Goal: Information Seeking & Learning: Learn about a topic

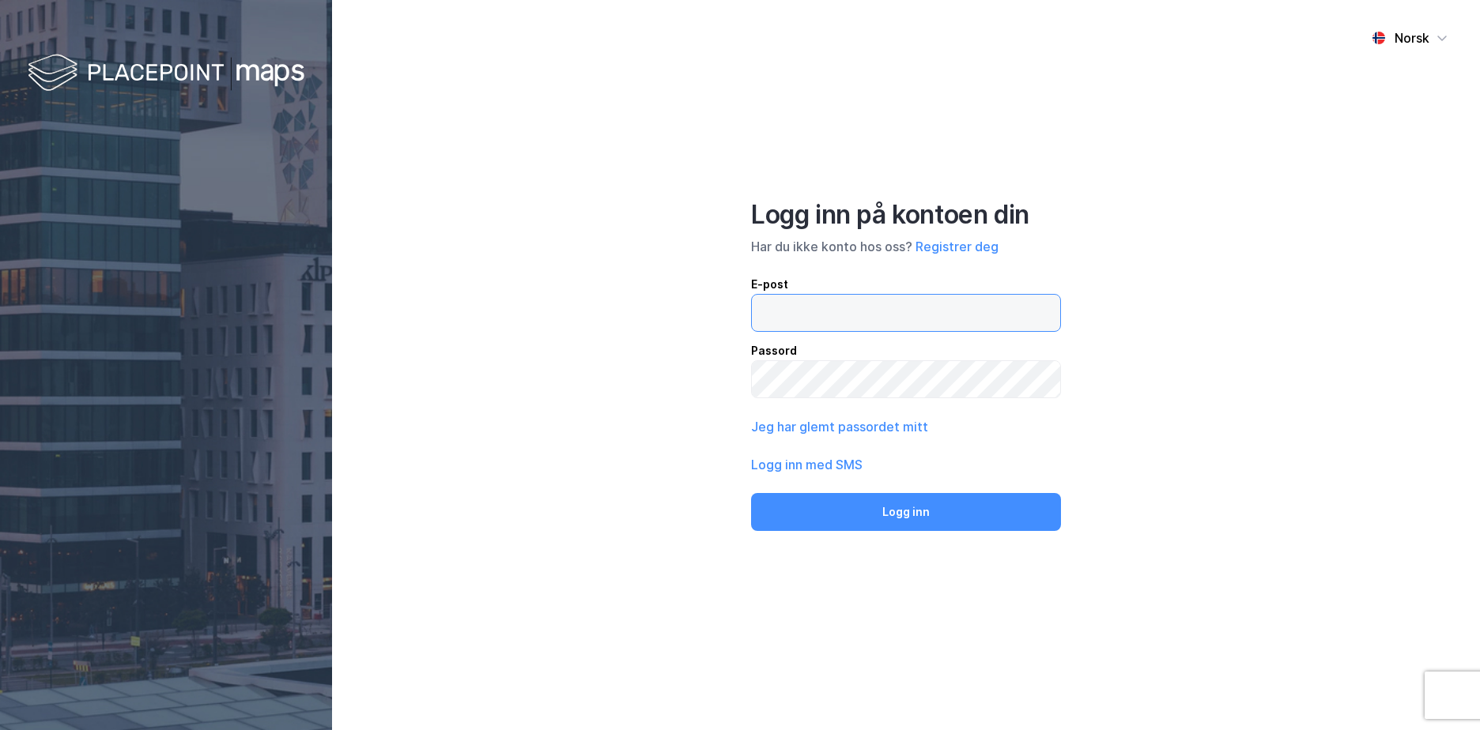
click at [797, 295] on input "email" at bounding box center [906, 313] width 308 height 36
type input "[EMAIL_ADDRESS][DOMAIN_NAME]"
click at [751, 493] on button "Logg inn" at bounding box center [906, 512] width 310 height 38
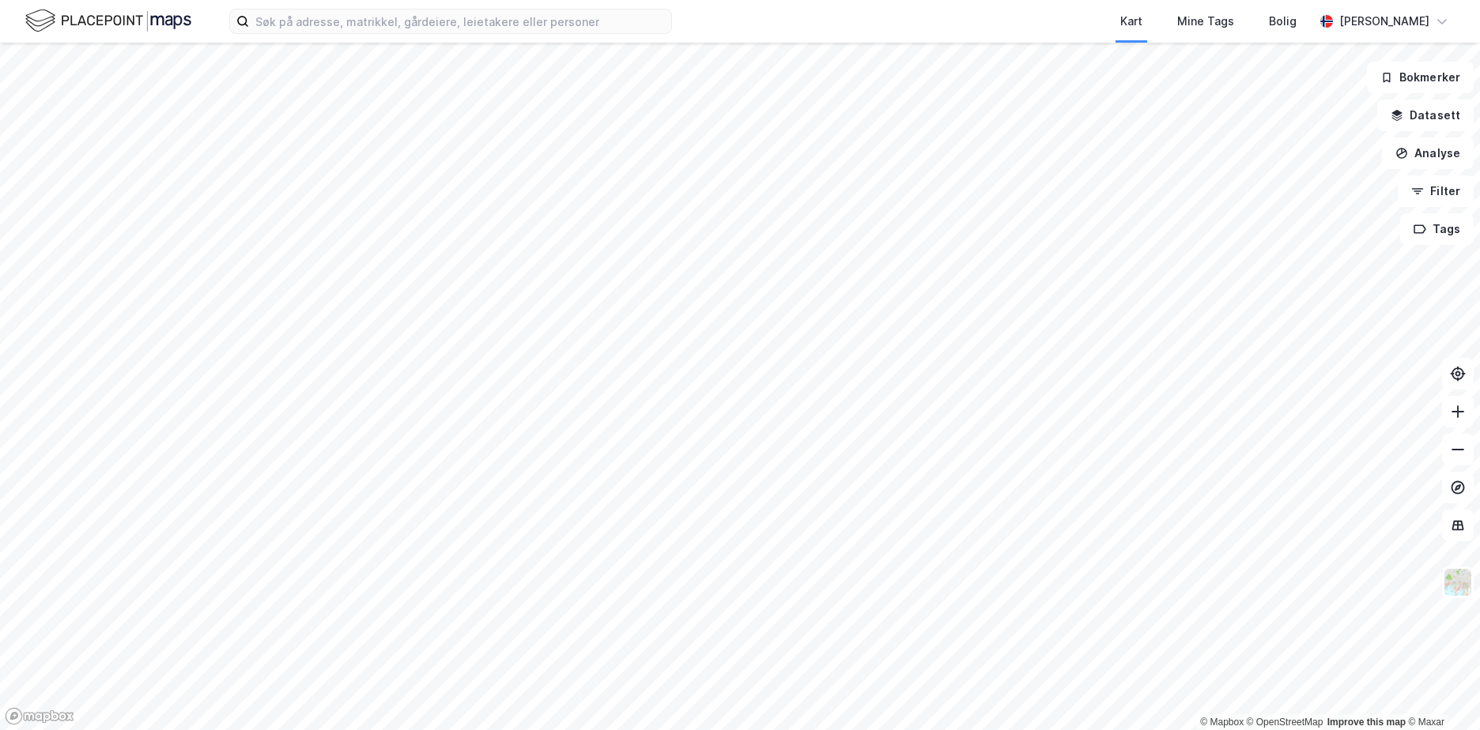
click at [273, 6] on div "Kart Mine Tags Bolig [PERSON_NAME]" at bounding box center [740, 21] width 1480 height 43
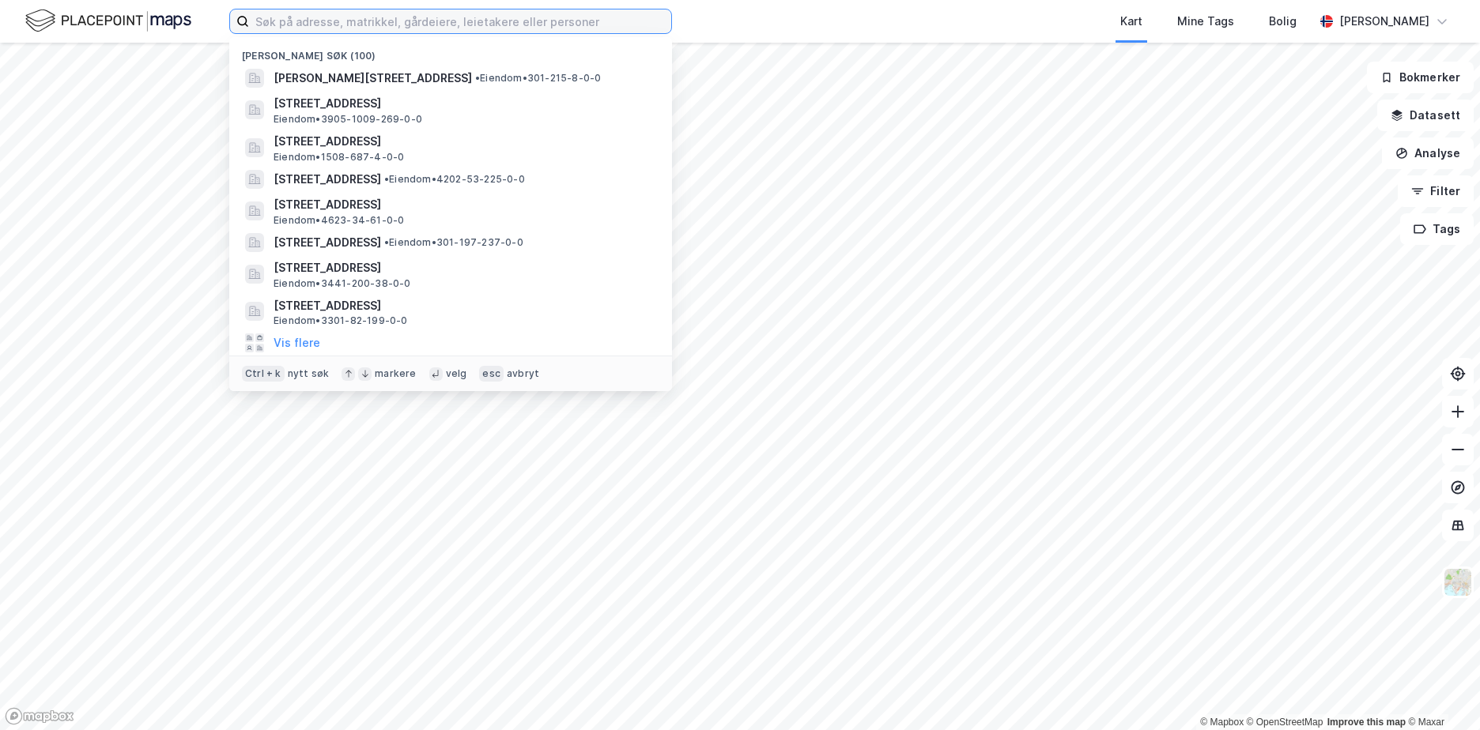
click at [269, 13] on input at bounding box center [460, 21] width 422 height 24
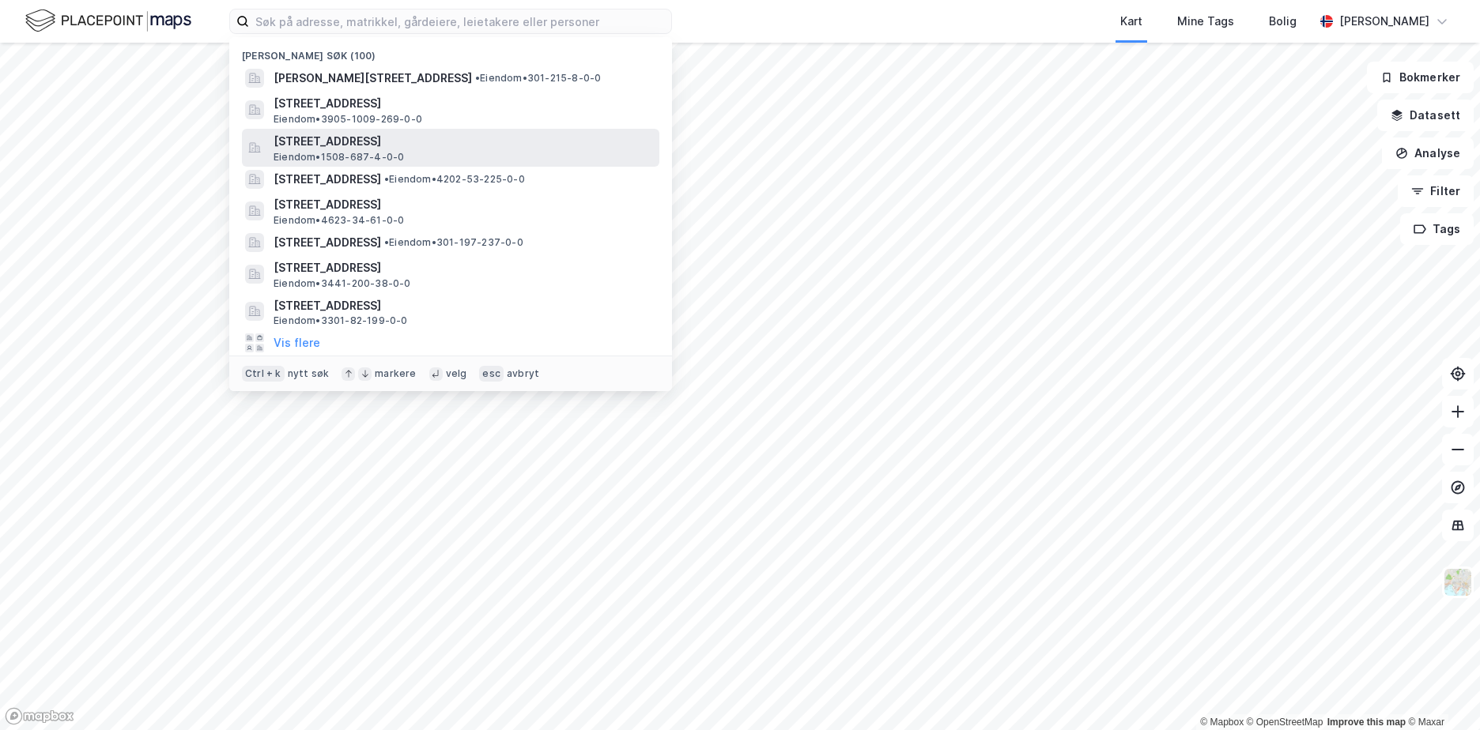
click at [340, 149] on span "[STREET_ADDRESS]" at bounding box center [463, 141] width 379 height 19
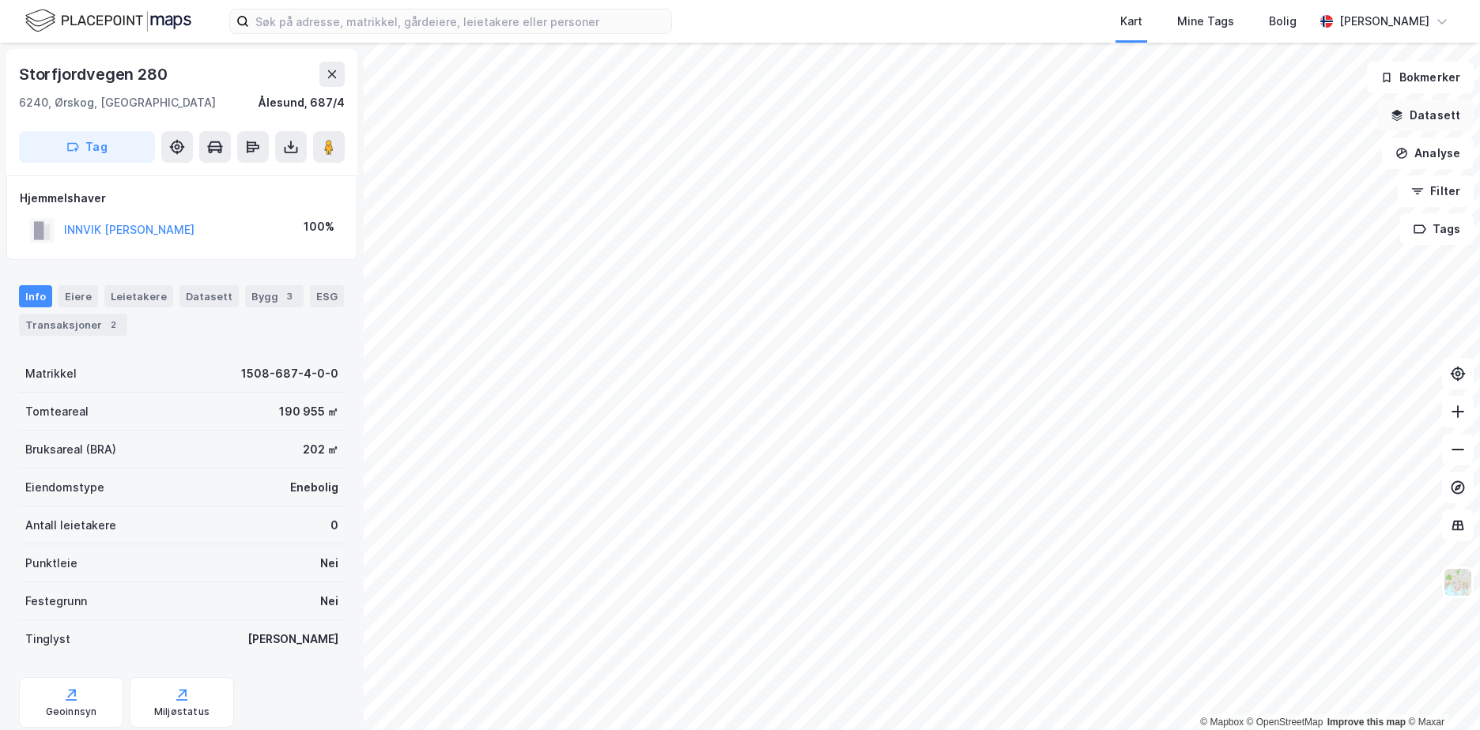
click at [1438, 115] on button "Datasett" at bounding box center [1425, 116] width 96 height 32
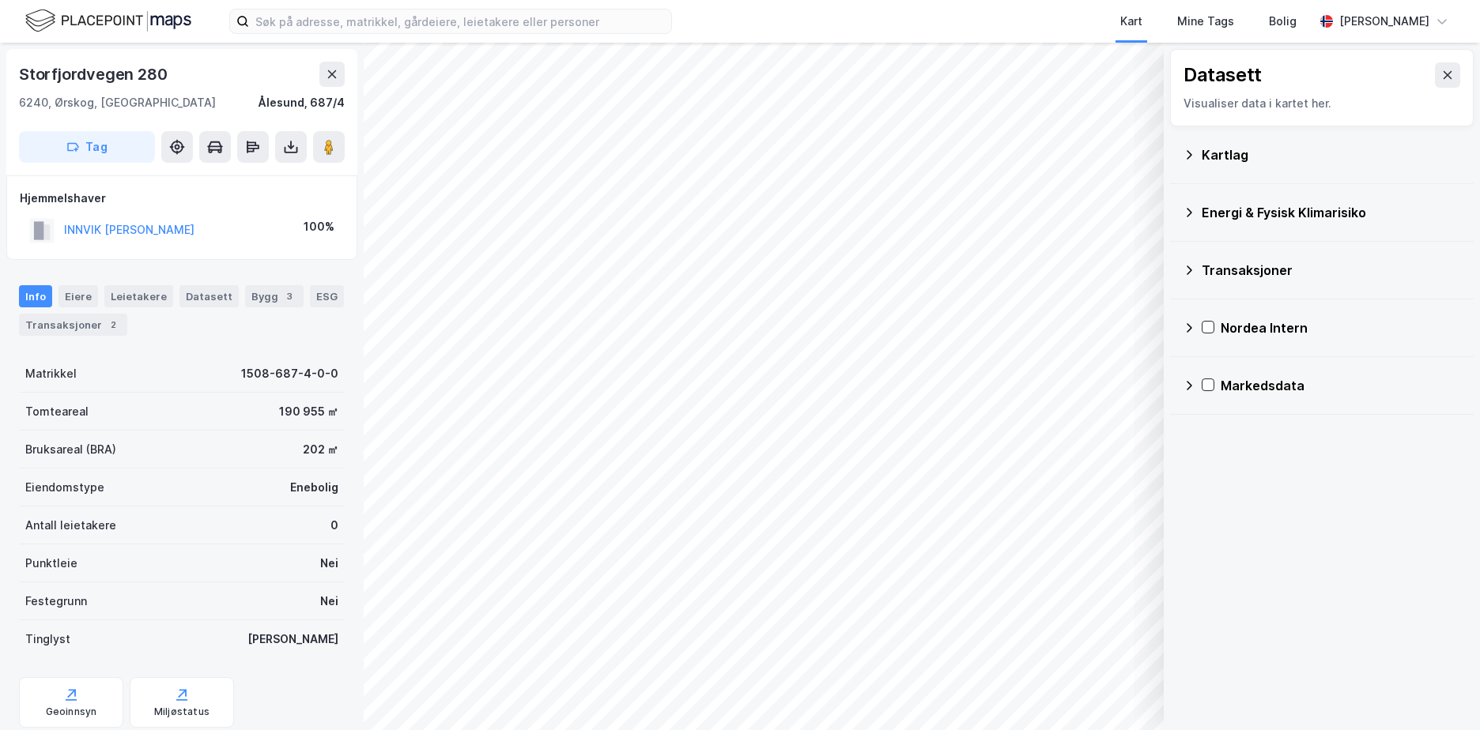
click at [1224, 153] on div "Kartlag" at bounding box center [1331, 154] width 259 height 19
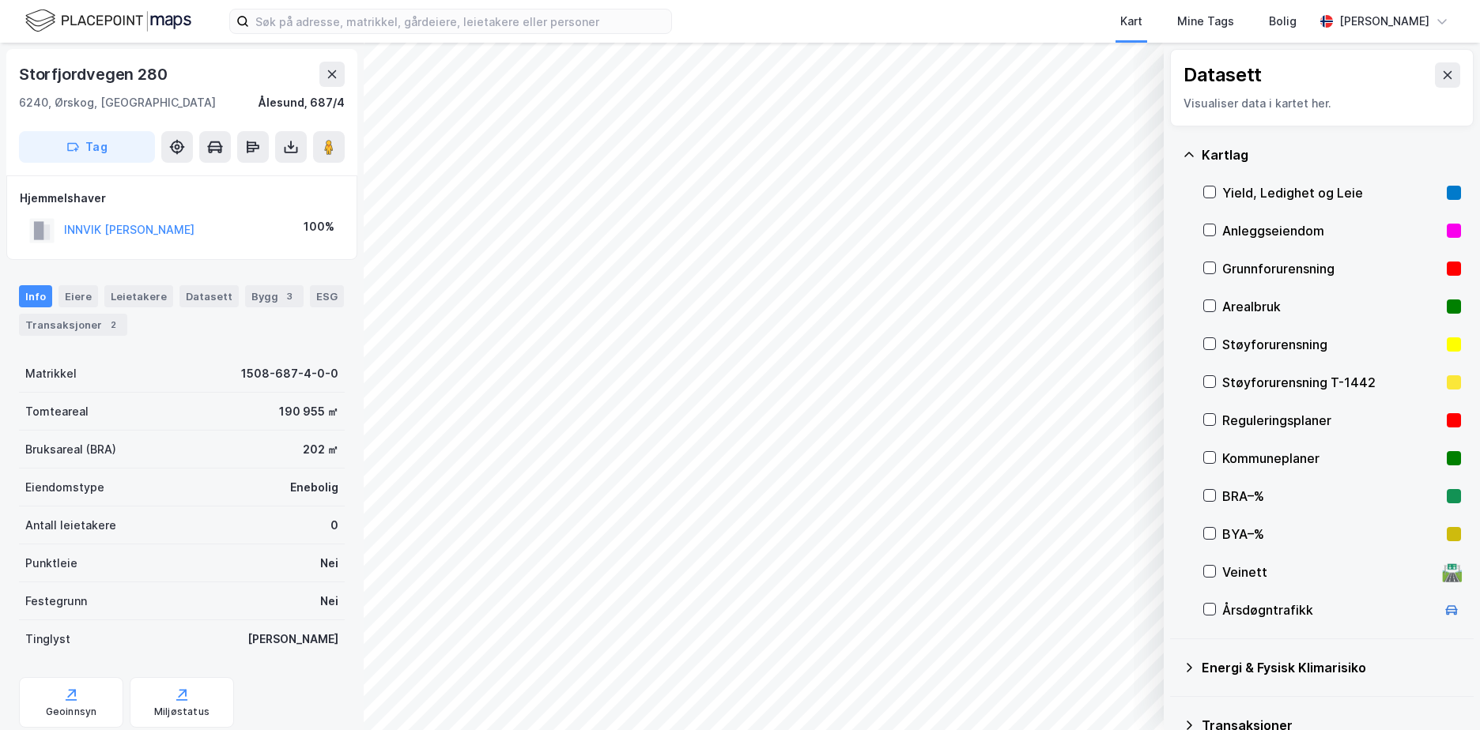
click at [1261, 259] on div "Grunnforurensning" at bounding box center [1331, 268] width 218 height 19
click at [1187, 664] on icon at bounding box center [1190, 667] width 6 height 9
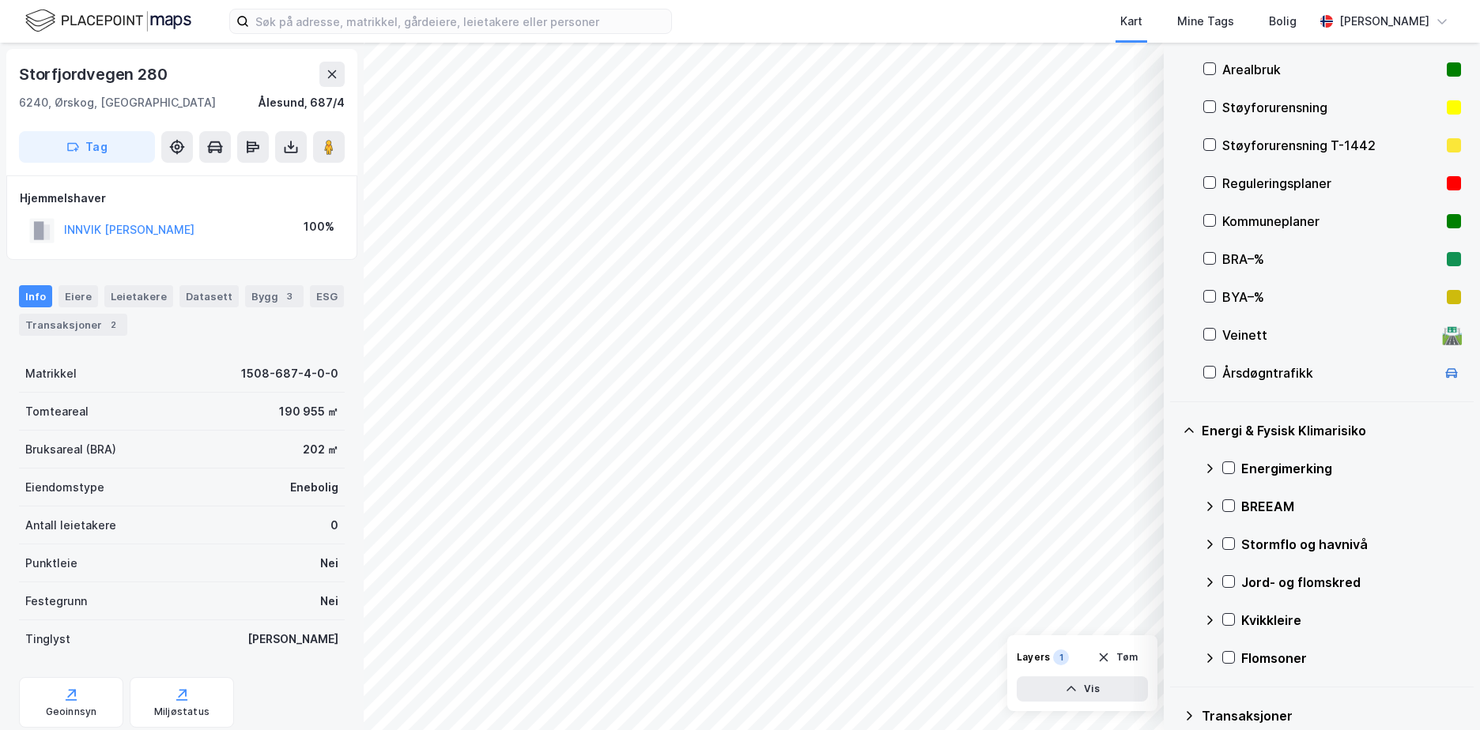
scroll to position [374, 0]
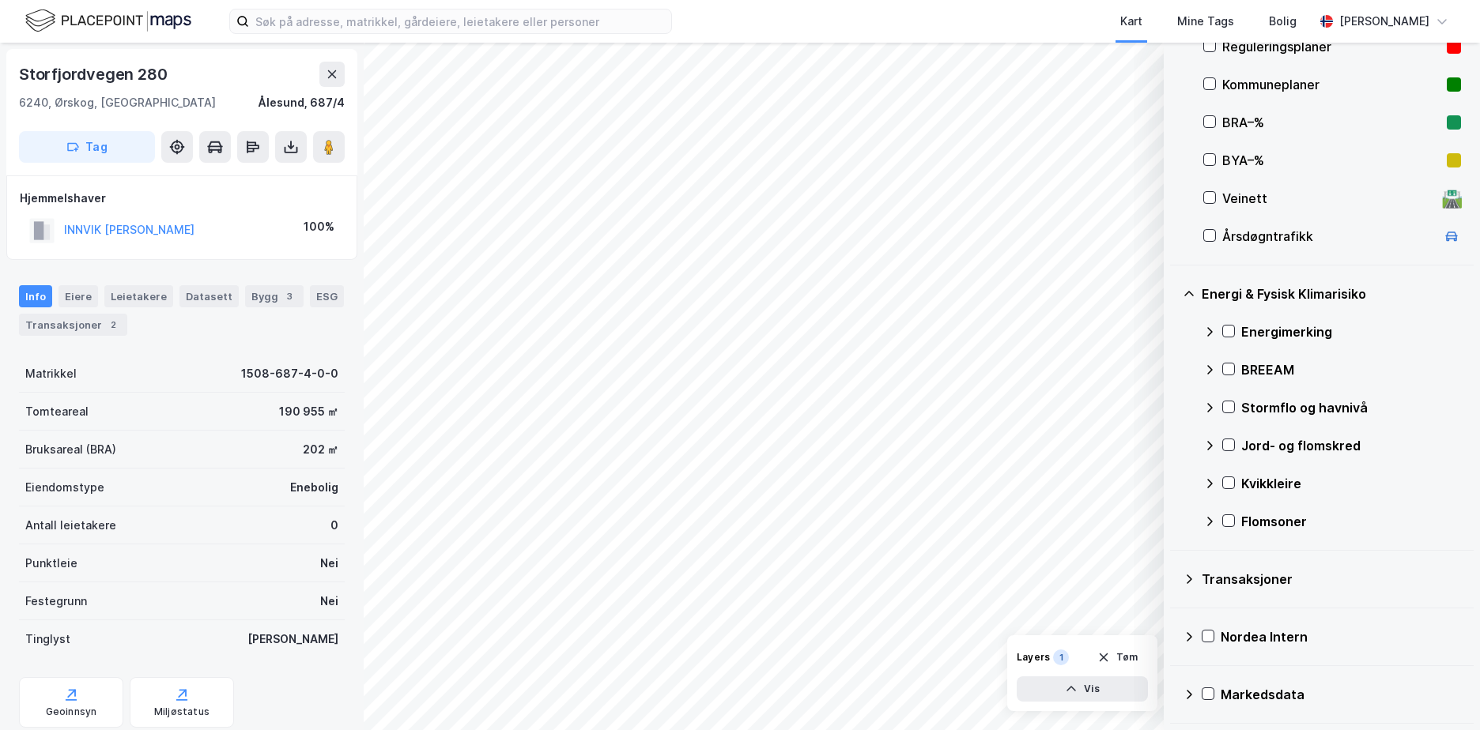
click at [1231, 323] on div "Energimerking" at bounding box center [1332, 332] width 258 height 38
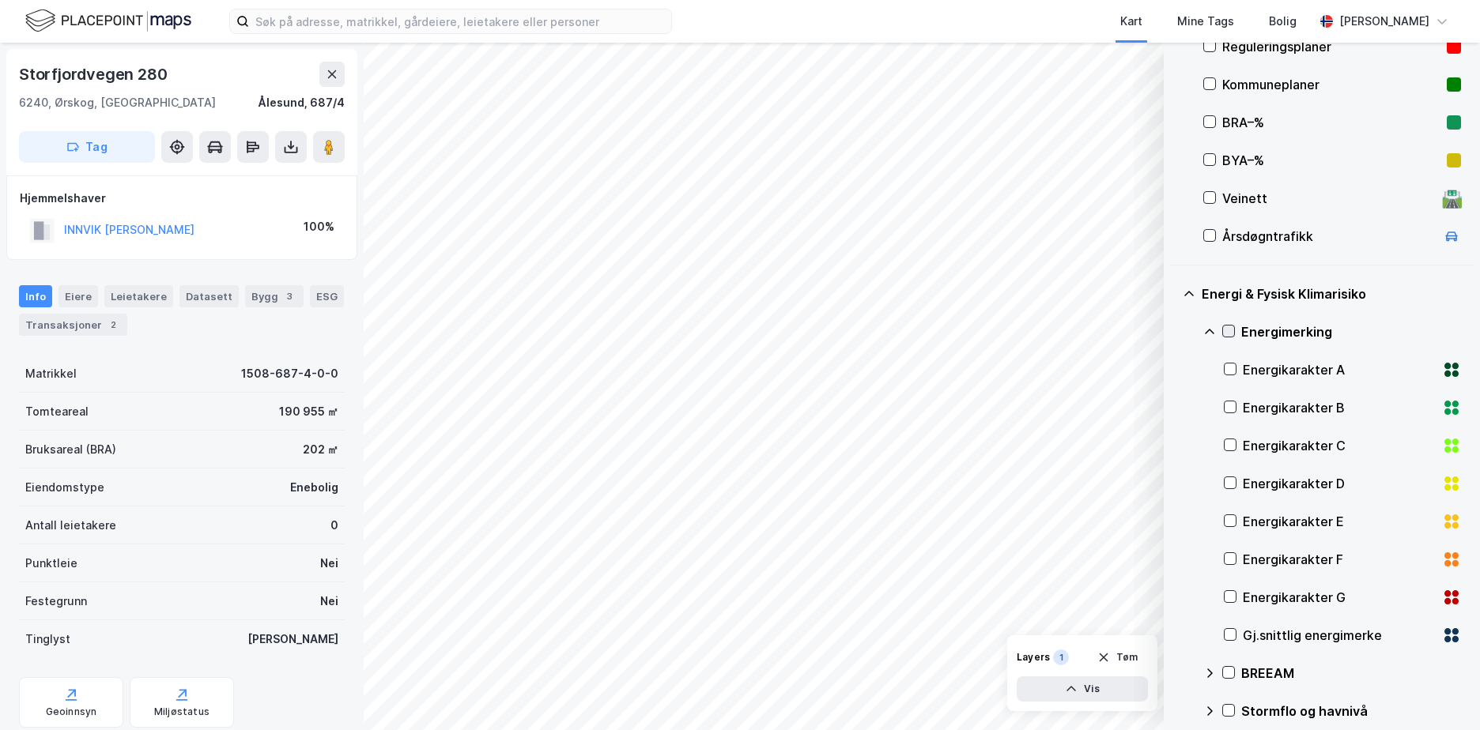
click at [1227, 330] on icon at bounding box center [1228, 331] width 11 height 11
click at [1210, 329] on icon at bounding box center [1209, 332] width 13 height 13
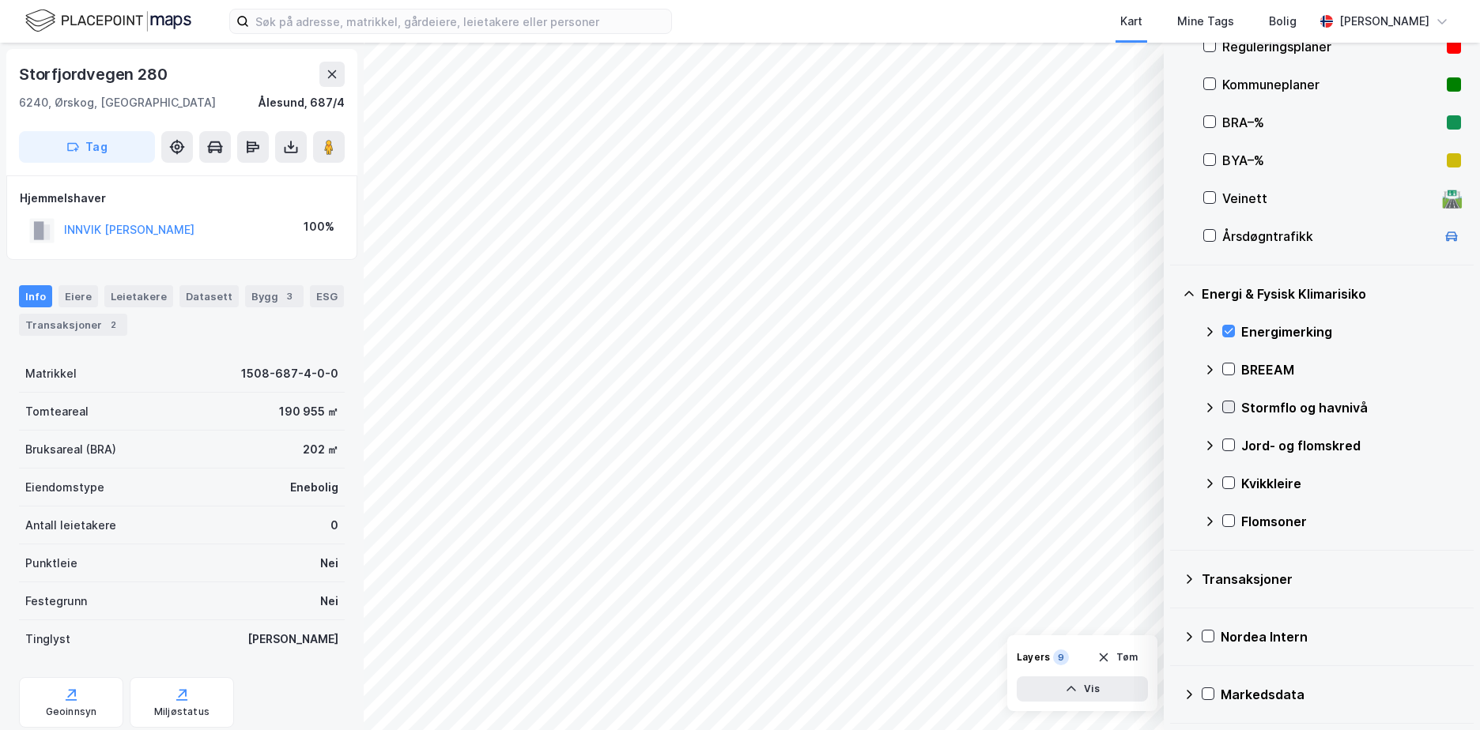
click at [1232, 405] on icon at bounding box center [1229, 408] width 9 height 6
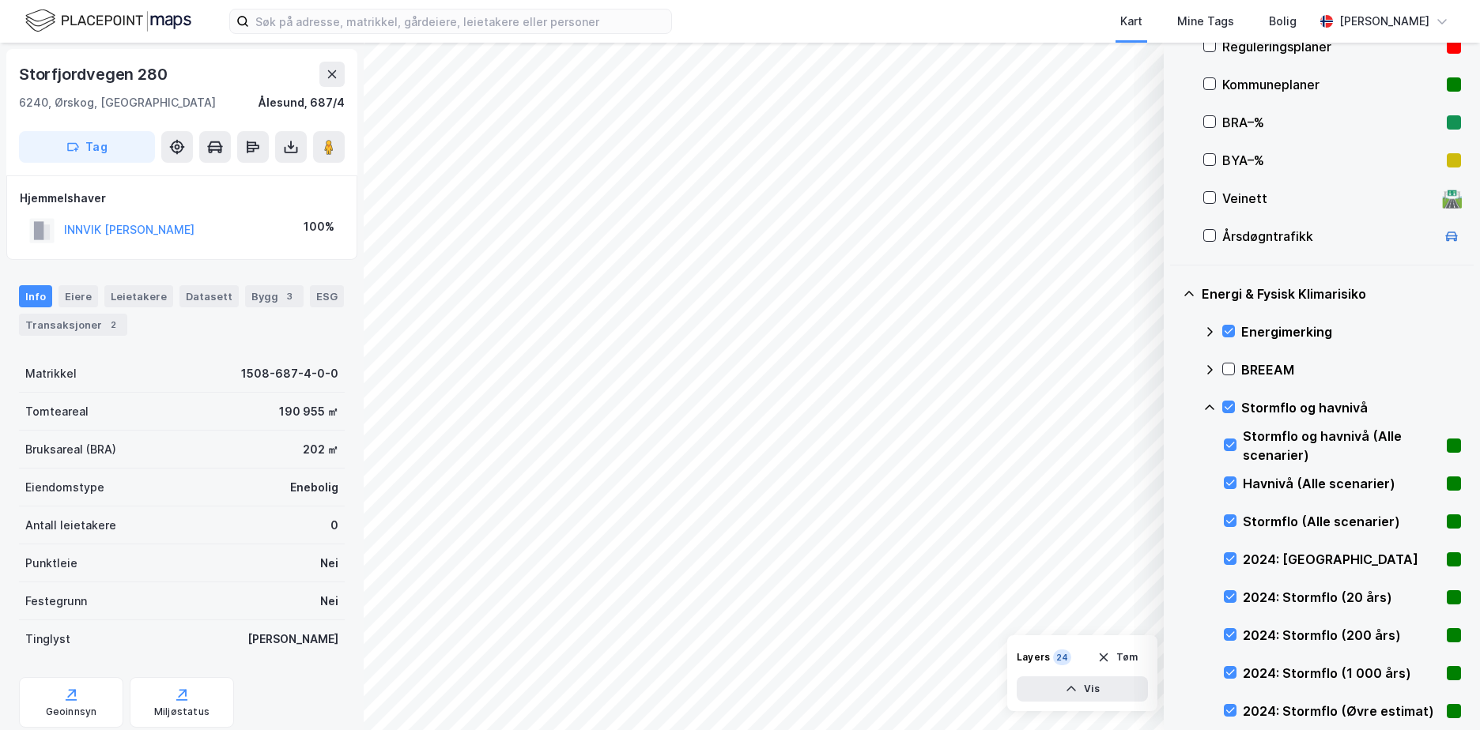
click at [1210, 406] on icon at bounding box center [1209, 408] width 13 height 13
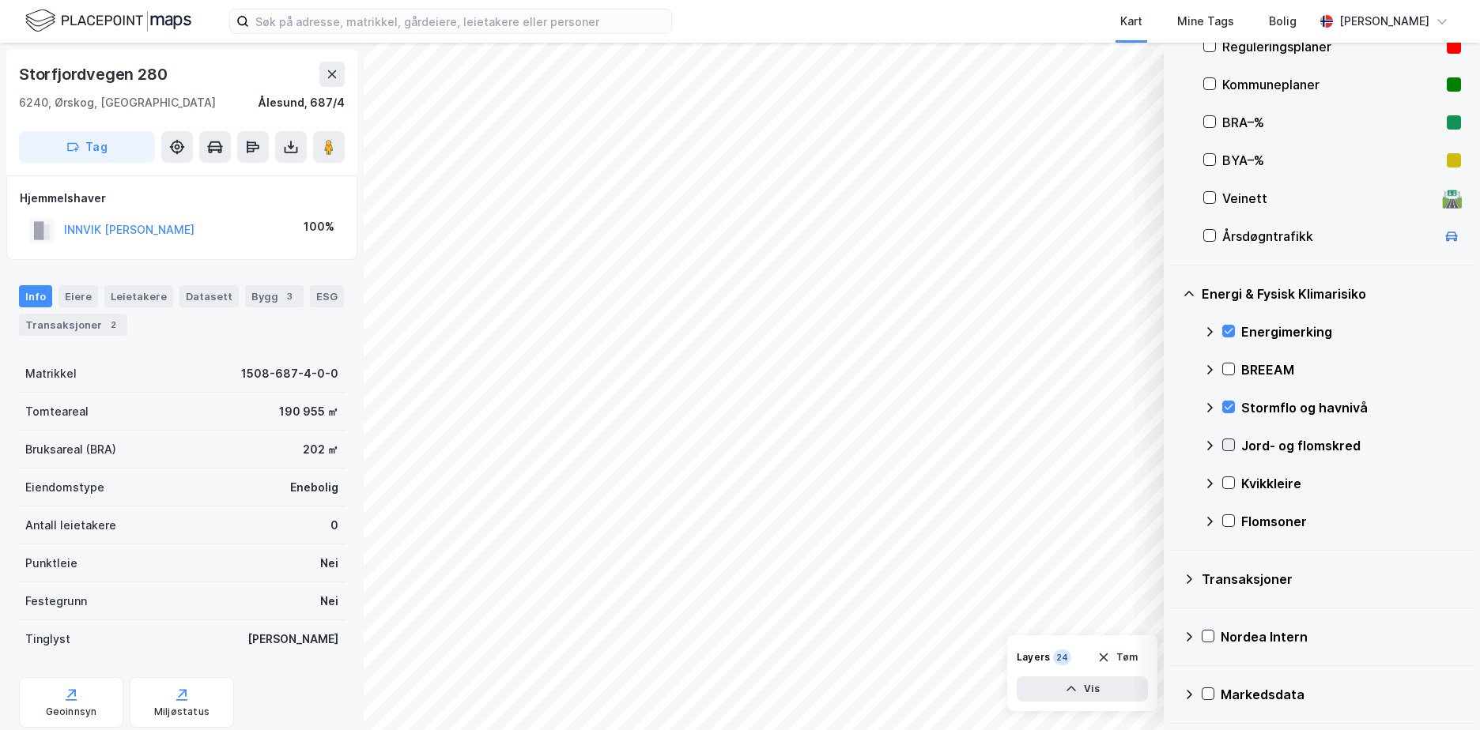
click at [1232, 441] on icon at bounding box center [1228, 445] width 11 height 11
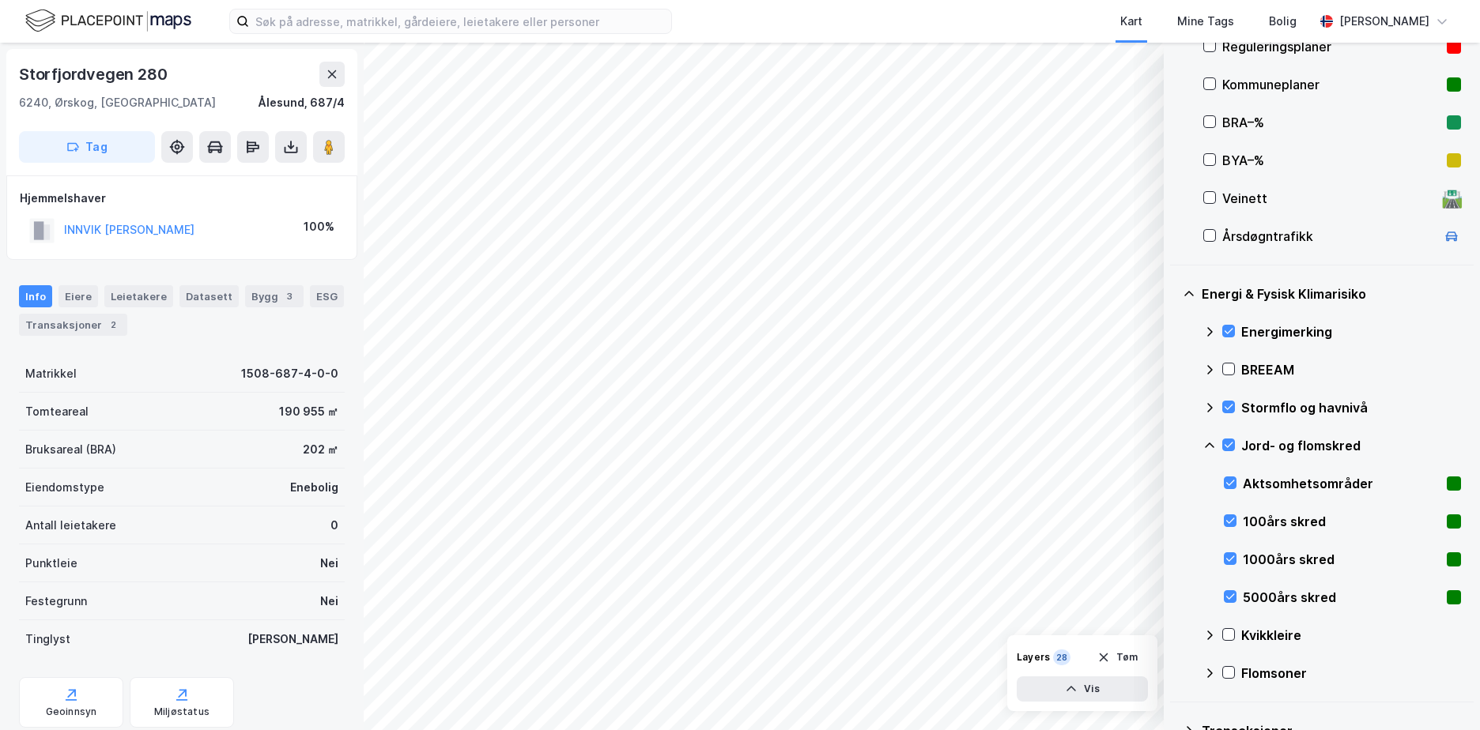
click at [1214, 443] on icon at bounding box center [1209, 446] width 13 height 13
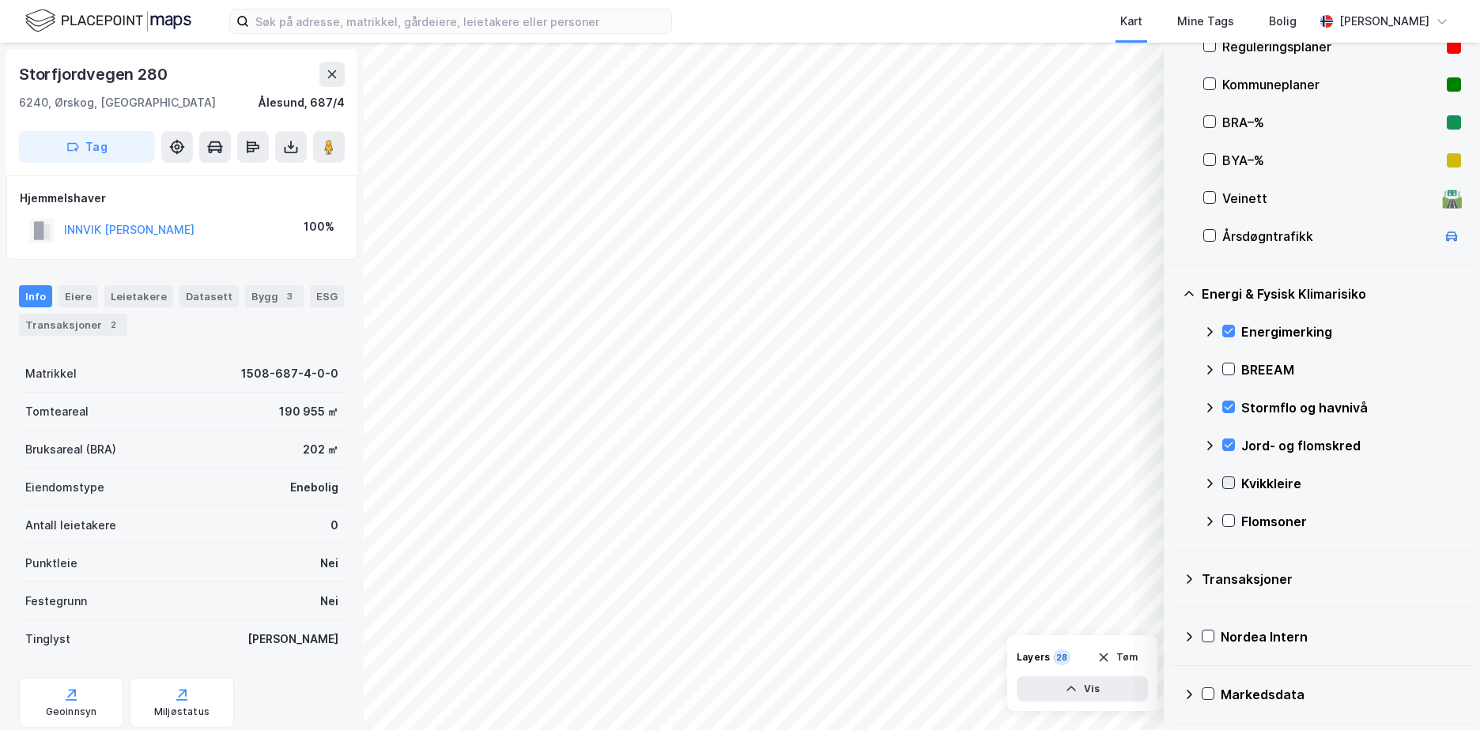
click at [1224, 485] on icon at bounding box center [1228, 482] width 11 height 11
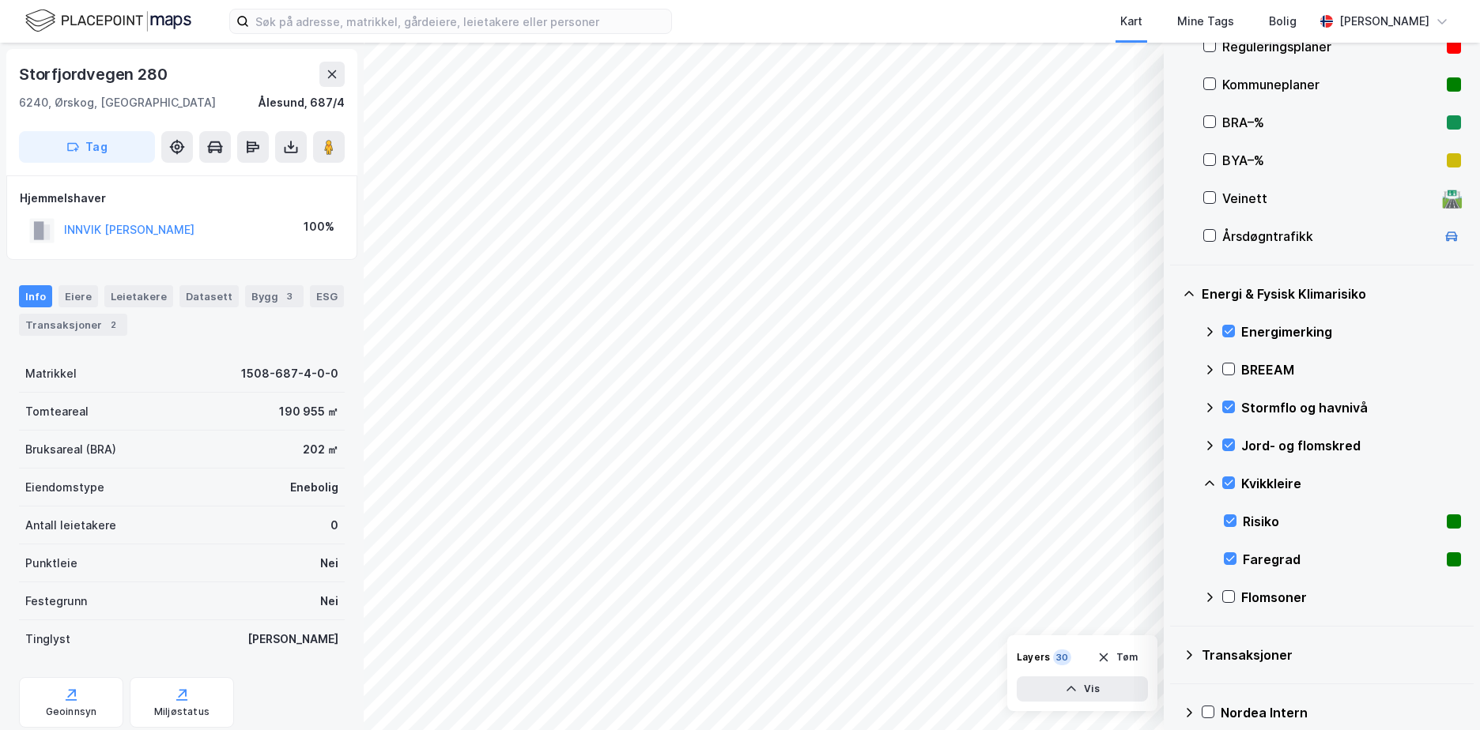
click at [1212, 482] on icon at bounding box center [1209, 483] width 13 height 13
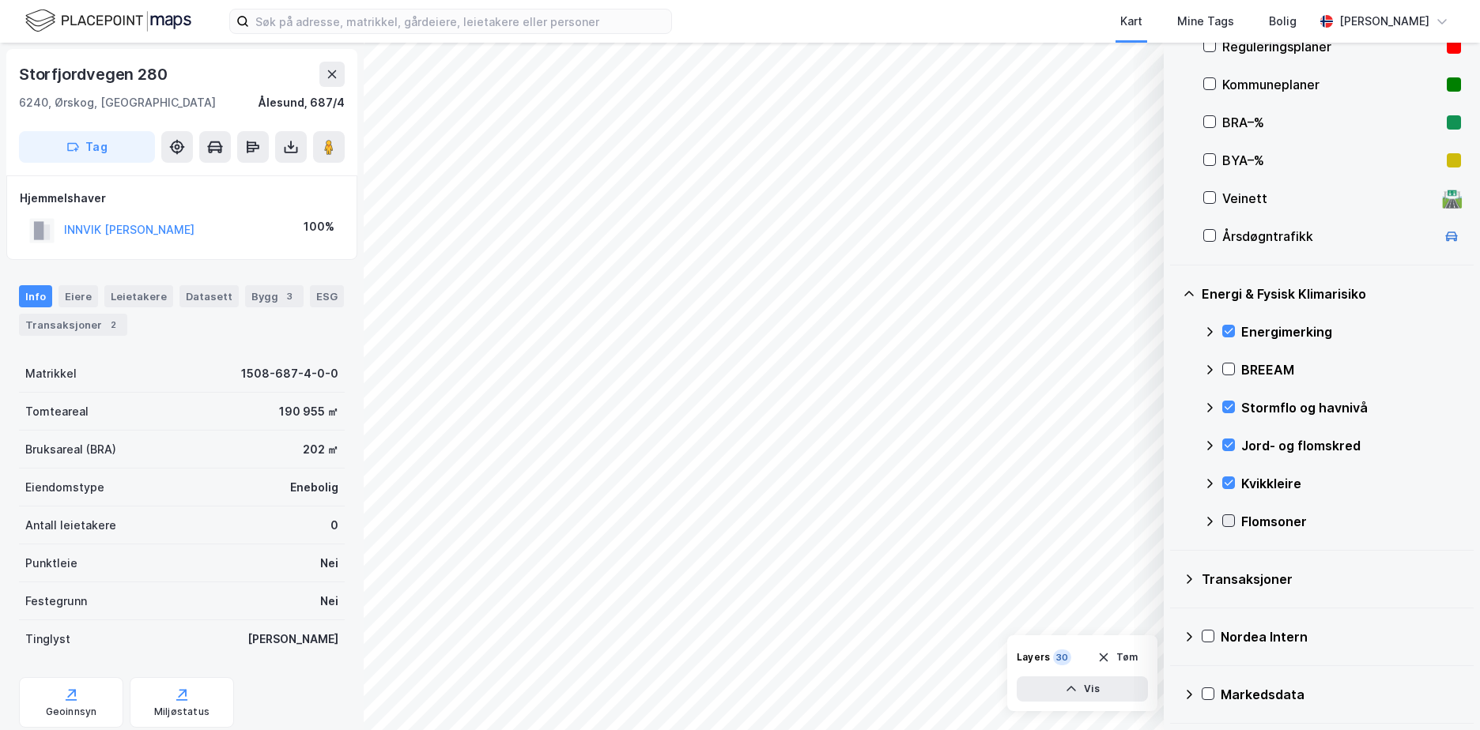
click at [1230, 521] on icon at bounding box center [1229, 522] width 9 height 6
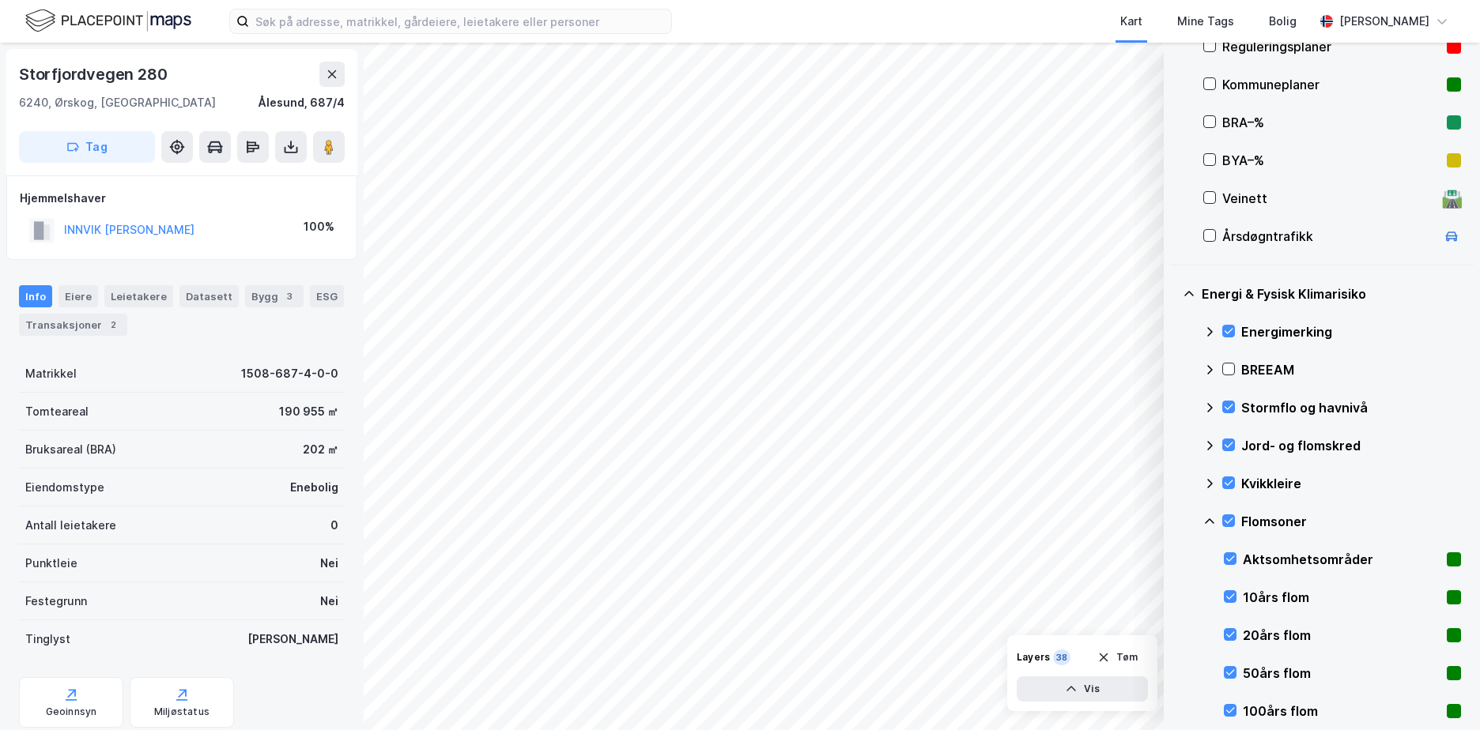
click at [1213, 519] on icon at bounding box center [1209, 521] width 13 height 13
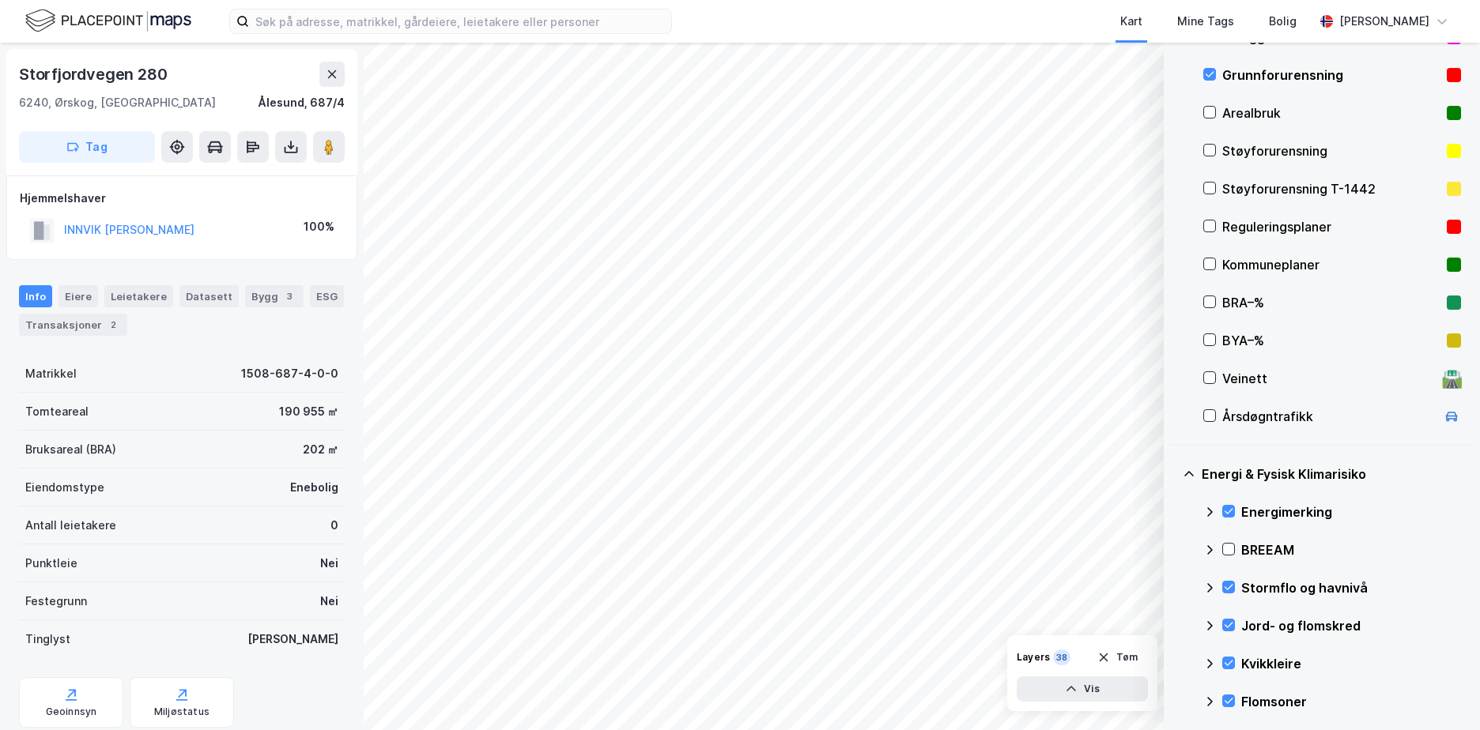
scroll to position [194, 0]
